Goal: Information Seeking & Learning: Learn about a topic

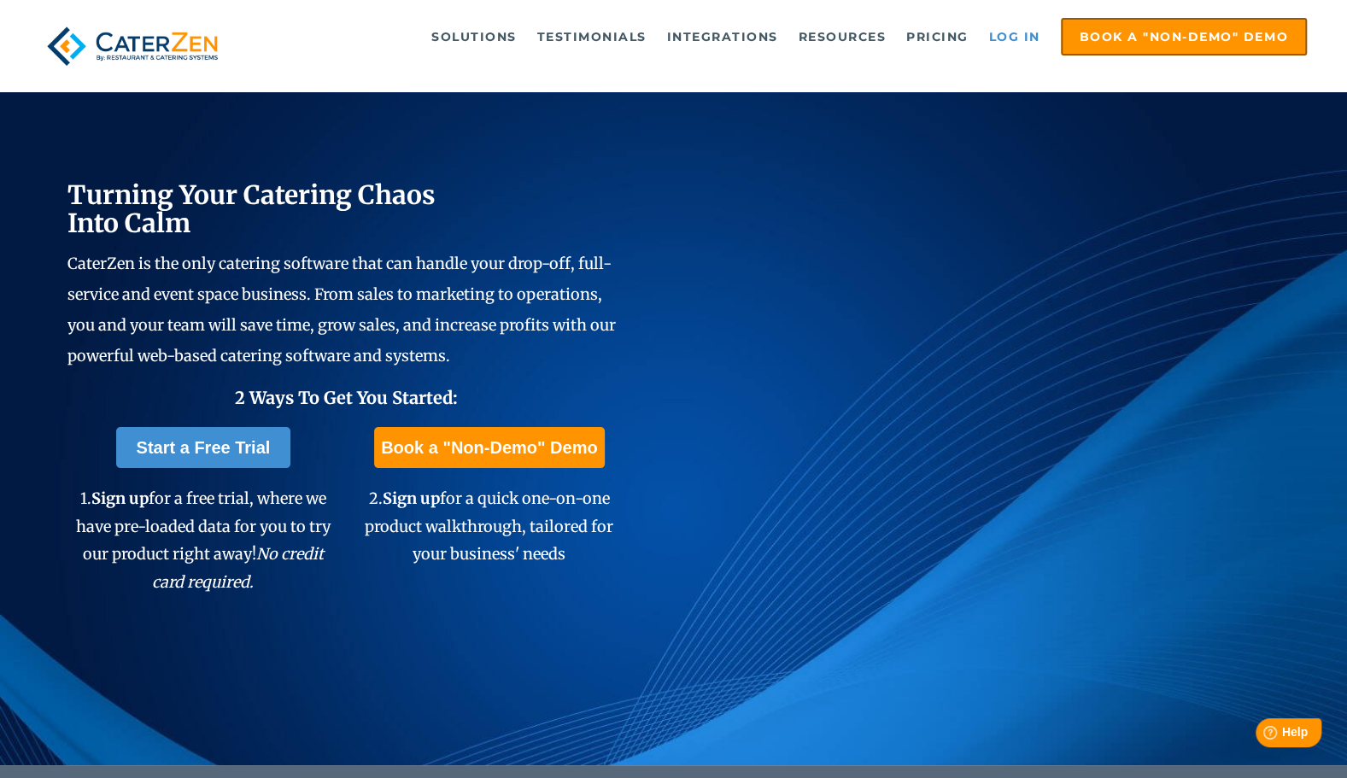
click at [1013, 33] on link "Log in" at bounding box center [1014, 37] width 68 height 34
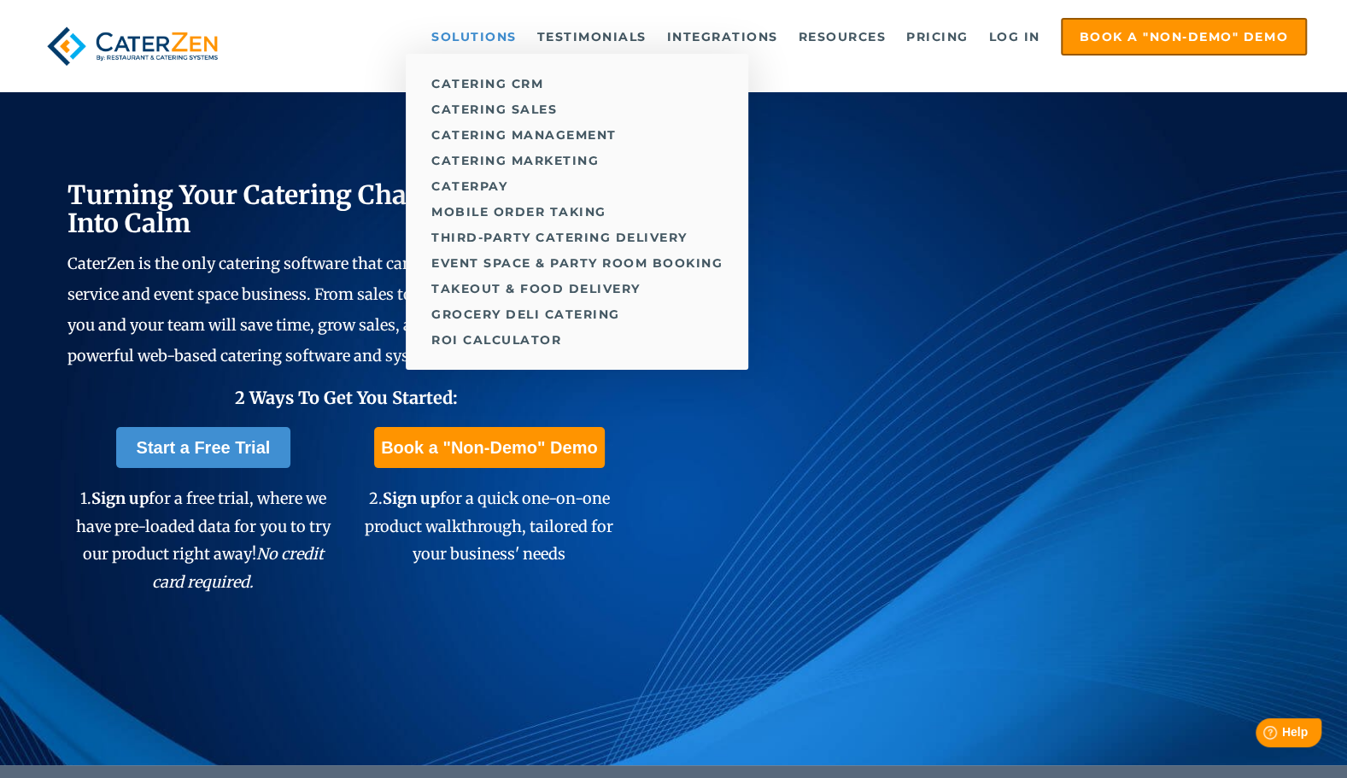
click at [483, 43] on link "Solutions" at bounding box center [474, 37] width 102 height 34
click at [523, 132] on link "Catering Management" at bounding box center [577, 135] width 342 height 26
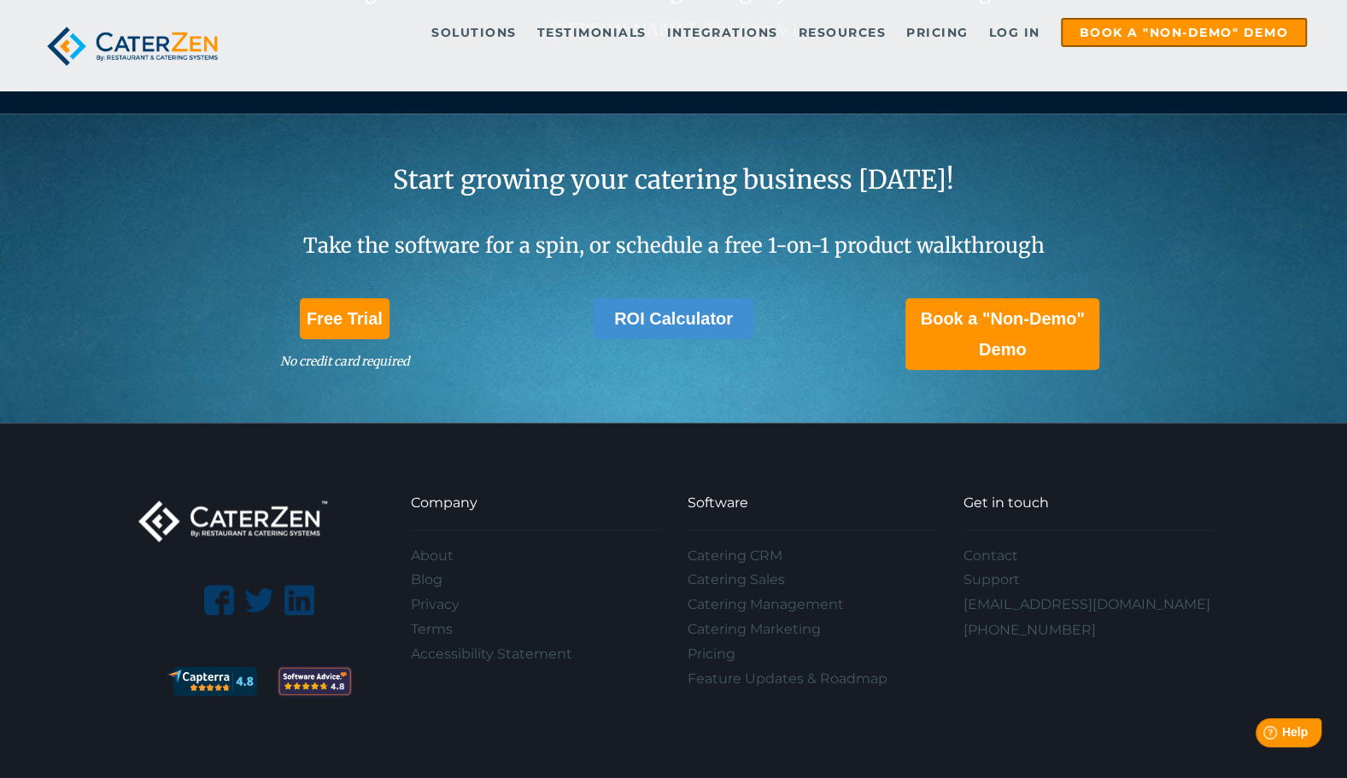
scroll to position [4829, 0]
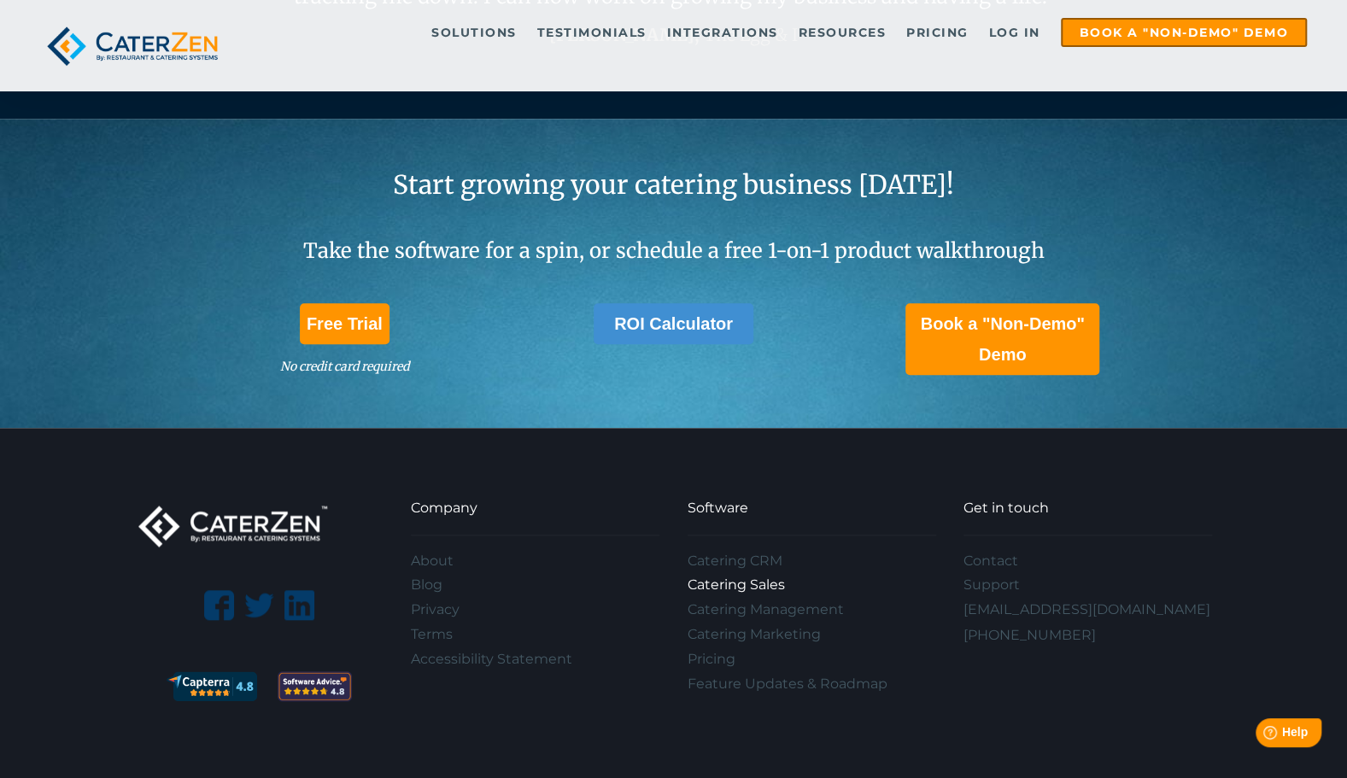
click at [764, 582] on link "Catering Sales" at bounding box center [812, 585] width 249 height 25
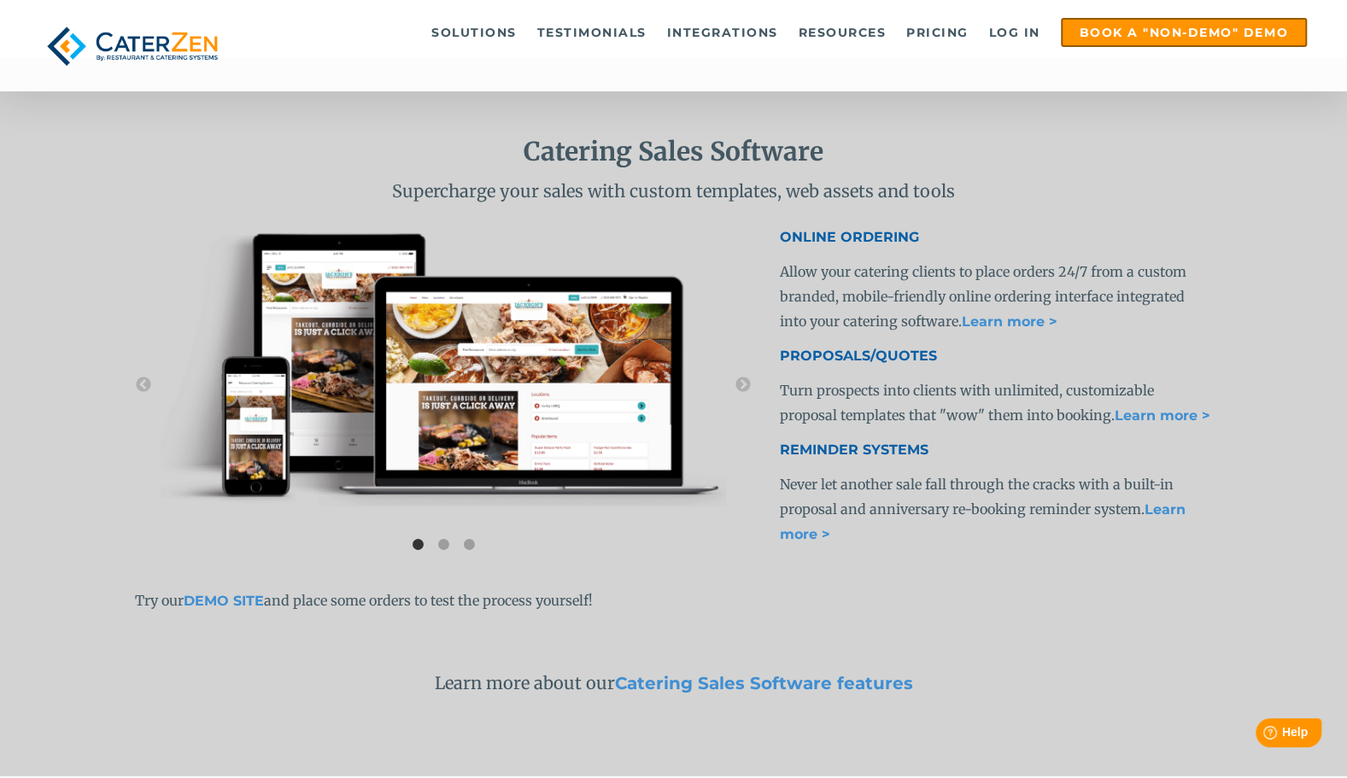
scroll to position [3078, 0]
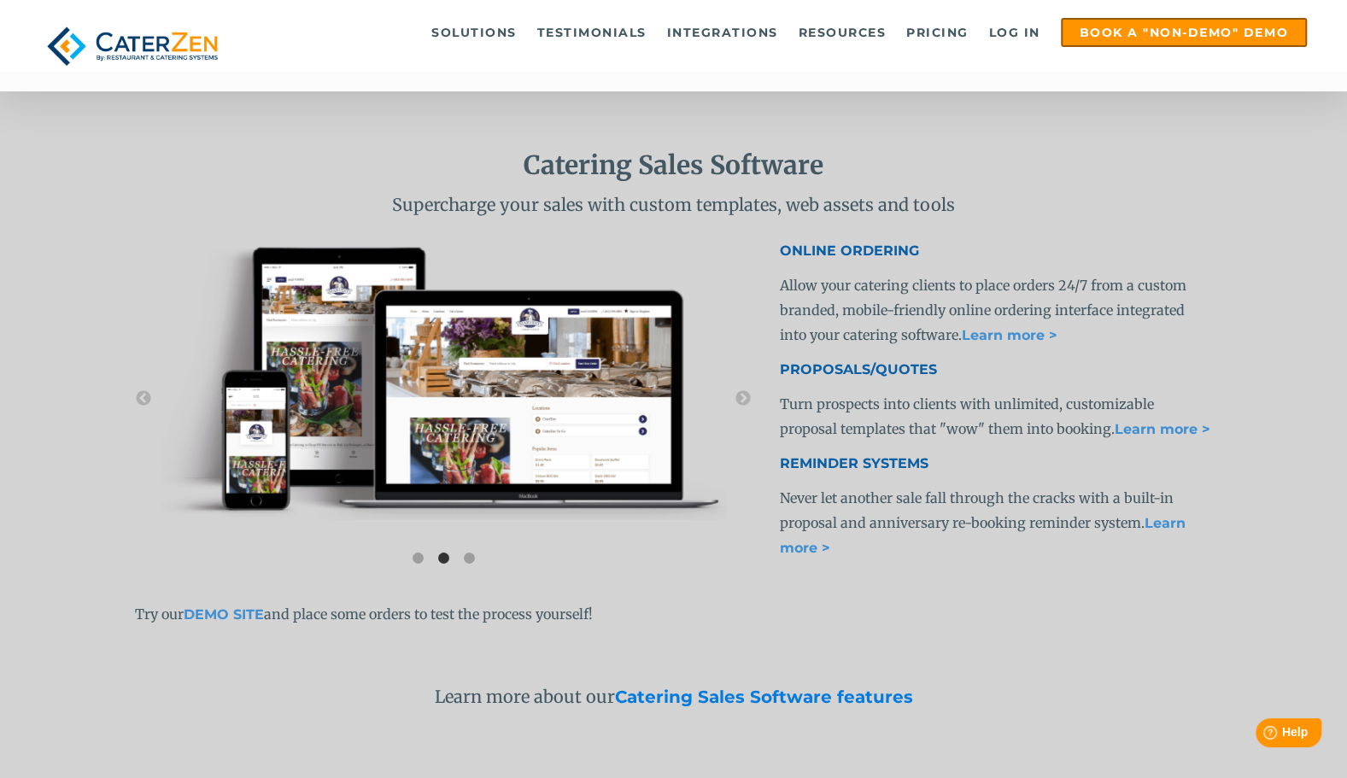
click at [823, 697] on link "Catering Sales Software features" at bounding box center [764, 697] width 298 height 20
